Goal: Task Accomplishment & Management: Use online tool/utility

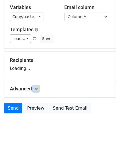
click at [37, 89] on icon at bounding box center [35, 88] width 3 height 3
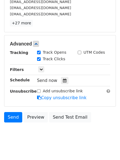
scroll to position [104, 0]
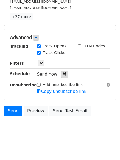
click at [63, 74] on icon at bounding box center [65, 75] width 4 height 4
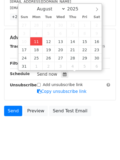
type input "2025-08-11 12:00"
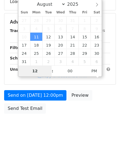
type input "4"
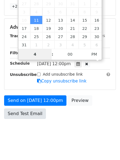
scroll to position [120, 0]
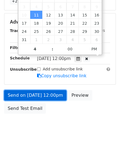
type input "2025-08-11 16:00"
click at [37, 96] on link "Send on Aug 11 at 12:00pm" at bounding box center [35, 95] width 62 height 10
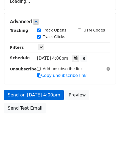
scroll to position [98, 0]
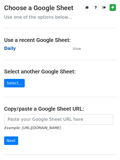
click at [8, 50] on strong "Daily" at bounding box center [10, 48] width 12 height 5
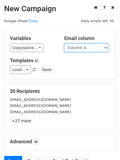
click at [80, 46] on select "Column A Column B Column C" at bounding box center [86, 48] width 44 height 9
select select "Column B"
click at [64, 44] on select "Column A Column B Column C" at bounding box center [86, 48] width 44 height 9
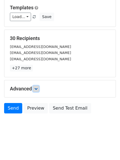
click at [37, 86] on link at bounding box center [36, 89] width 6 height 6
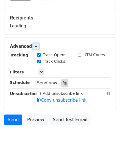
scroll to position [85, 0]
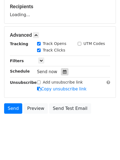
click at [65, 71] on div "Tracking Track Opens UTM Codes Track Clicks Filters Only include spreadsheet ro…" at bounding box center [60, 66] width 100 height 51
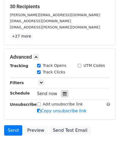
click at [64, 93] on div at bounding box center [64, 93] width 7 height 7
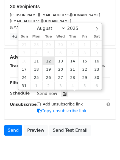
type input "2025-08-12 12:00"
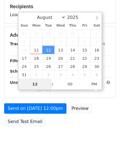
type input "5"
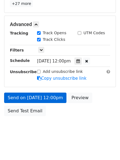
scroll to position [227, 0]
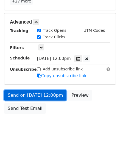
type input "2025-08-12 17:00"
click at [38, 93] on link "Send on Aug 12 at 12:00pm" at bounding box center [35, 95] width 62 height 10
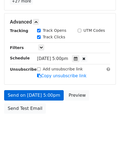
scroll to position [98, 0]
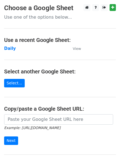
click at [13, 51] on td "Daily" at bounding box center [35, 49] width 63 height 6
click at [11, 48] on strong "Daily" at bounding box center [10, 48] width 12 height 5
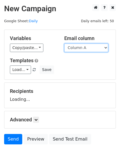
click at [84, 50] on select "Column A Column B Column C" at bounding box center [86, 48] width 44 height 9
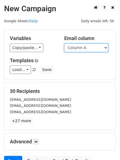
click at [81, 47] on select "Column A Column B Column C" at bounding box center [86, 48] width 44 height 9
select select "Column C"
click at [64, 44] on select "Column A Column B Column C" at bounding box center [86, 48] width 44 height 9
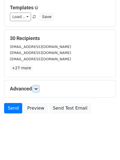
drag, startPoint x: 37, startPoint y: 89, endPoint x: 49, endPoint y: 85, distance: 11.9
click at [38, 88] on icon at bounding box center [35, 88] width 3 height 3
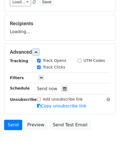
scroll to position [73, 0]
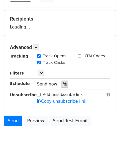
click at [61, 84] on div "Tracking Track Opens UTM Codes Track Clicks Filters Only include spreadsheet ro…" at bounding box center [60, 78] width 100 height 51
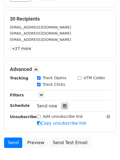
click at [63, 103] on div at bounding box center [64, 106] width 7 height 7
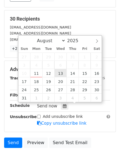
type input "2025-08-13 12:00"
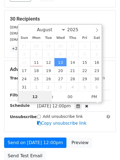
scroll to position [0, 0]
type input "6"
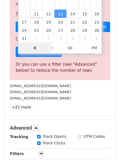
scroll to position [227, 0]
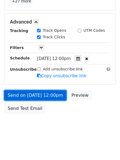
type input "2025-08-13 18:00"
click at [34, 92] on link "Send on Aug 13 at 12:00pm" at bounding box center [35, 95] width 62 height 10
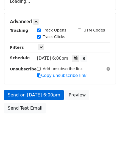
scroll to position [98, 0]
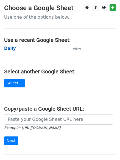
click at [7, 47] on strong "Daily" at bounding box center [10, 48] width 12 height 5
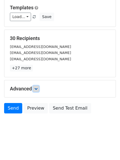
click at [38, 87] on link at bounding box center [36, 89] width 6 height 6
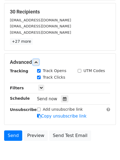
scroll to position [103, 0]
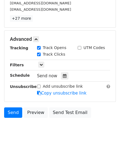
click at [62, 73] on div "Send now" at bounding box center [69, 76] width 65 height 7
click at [61, 78] on div at bounding box center [64, 76] width 7 height 7
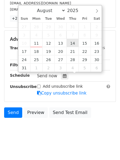
type input "2025-08-14 12:00"
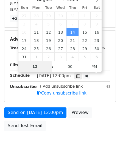
scroll to position [0, 0]
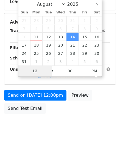
type input "7"
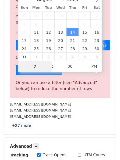
scroll to position [227, 0]
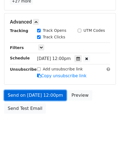
type input "2025-08-14 19:00"
click at [38, 94] on link "Send on Aug 14 at 12:00pm" at bounding box center [35, 95] width 62 height 10
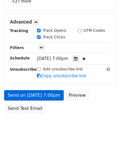
scroll to position [98, 0]
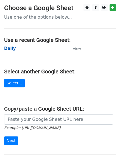
click at [8, 48] on strong "Daily" at bounding box center [10, 48] width 12 height 5
click at [8, 47] on strong "Daily" at bounding box center [10, 48] width 12 height 5
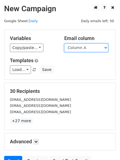
click at [86, 49] on select "Column A Column B Column C" at bounding box center [86, 48] width 44 height 9
select select "Column B"
click at [64, 44] on select "Column A Column B Column C" at bounding box center [86, 48] width 44 height 9
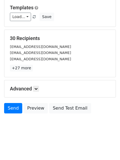
click at [34, 92] on div "Advanced Tracking Track Opens UTM Codes Track Clicks Filters Only include sprea…" at bounding box center [59, 88] width 111 height 17
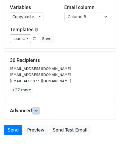
click at [36, 109] on icon at bounding box center [35, 110] width 3 height 3
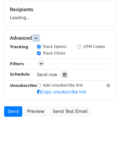
scroll to position [82, 0]
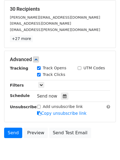
click at [60, 78] on div "Track Clicks" at bounding box center [53, 75] width 41 height 7
click at [63, 96] on icon at bounding box center [65, 97] width 4 height 4
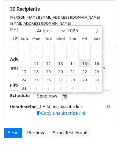
type input "2025-08-15 12:00"
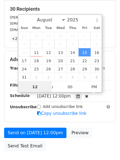
scroll to position [0, 0]
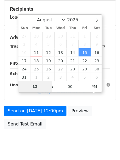
type input "8"
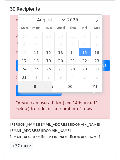
scroll to position [227, 0]
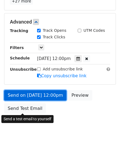
type input "2025-08-15 20:00"
click at [35, 92] on link "Send on Aug 15 at 12:00pm" at bounding box center [35, 95] width 62 height 10
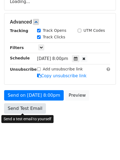
scroll to position [120, 0]
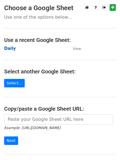
click at [8, 49] on strong "Daily" at bounding box center [10, 48] width 12 height 5
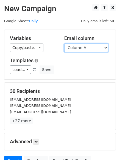
click at [88, 50] on select "Column A Column B Column C" at bounding box center [86, 48] width 44 height 9
select select "Column C"
click at [64, 44] on select "Column A Column B Column C" at bounding box center [86, 48] width 44 height 9
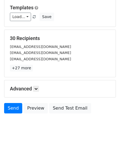
click at [35, 92] on h5 "Advanced" at bounding box center [60, 89] width 100 height 6
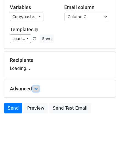
click at [38, 88] on icon at bounding box center [35, 88] width 3 height 3
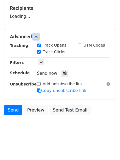
scroll to position [84, 0]
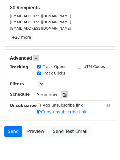
click at [64, 96] on div at bounding box center [64, 94] width 7 height 7
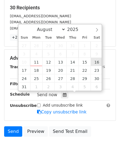
type input "[DATE] 12:00"
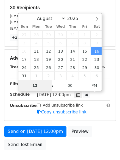
scroll to position [0, 0]
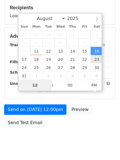
type input "9"
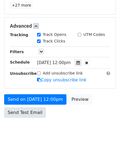
scroll to position [227, 0]
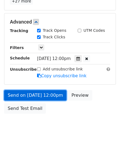
type input "[DATE] 21:00"
click at [33, 93] on link "Send on [DATE] 12:00pm" at bounding box center [35, 95] width 62 height 10
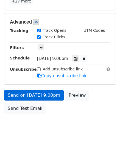
scroll to position [98, 0]
